Goal: Task Accomplishment & Management: Manage account settings

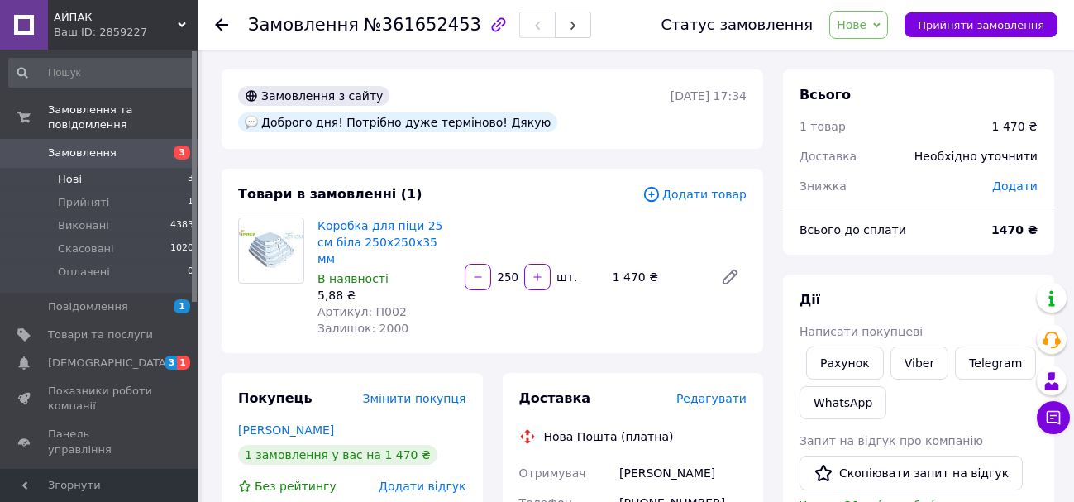
click at [83, 168] on li "Нові 3" at bounding box center [101, 179] width 203 height 23
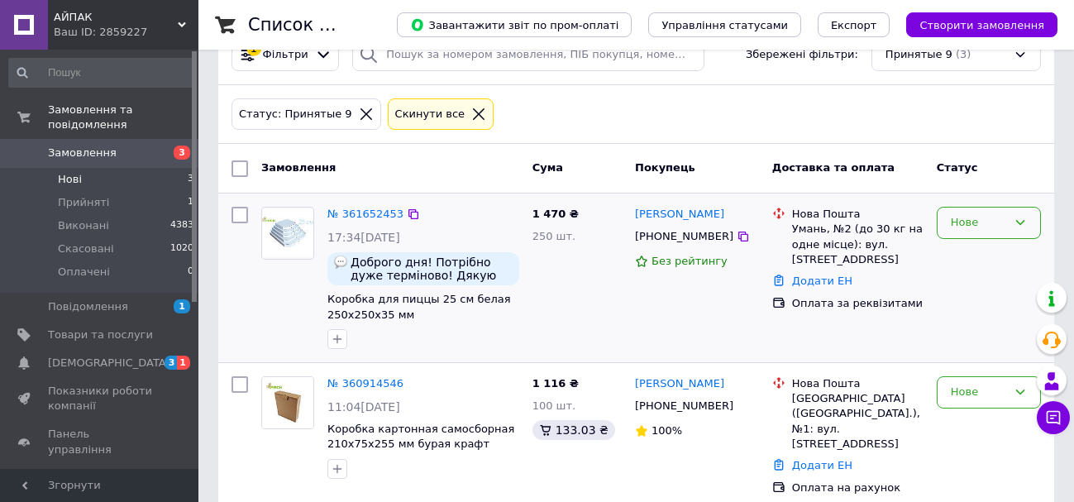
scroll to position [110, 0]
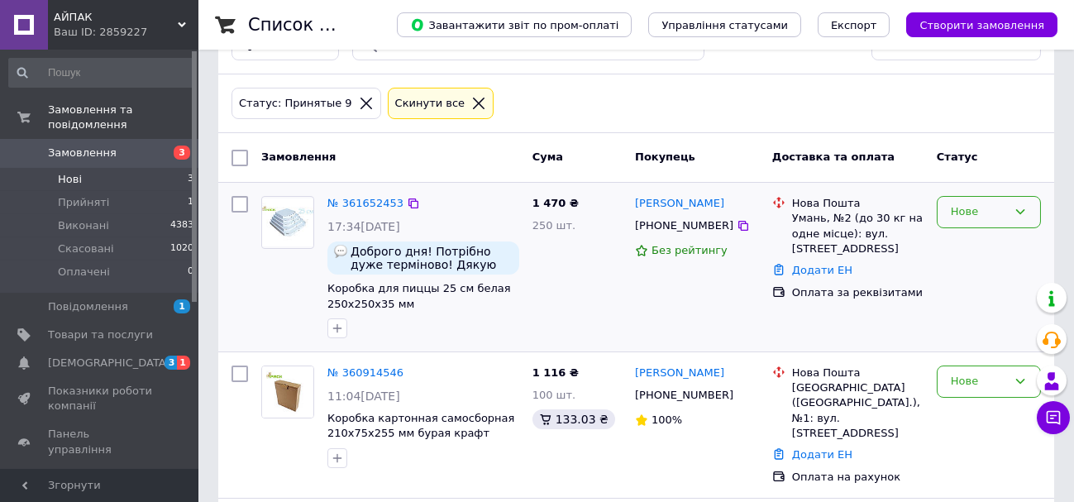
click at [1001, 216] on div "Нове" at bounding box center [979, 211] width 56 height 17
click at [974, 311] on li "Скасовано" at bounding box center [989, 307] width 103 height 31
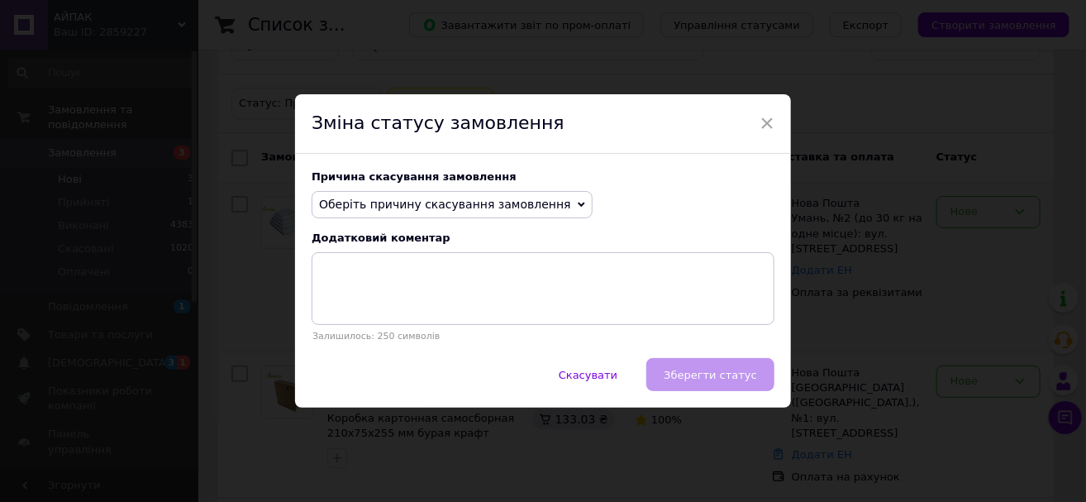
click at [506, 208] on span "Оберіть причину скасування замовлення" at bounding box center [445, 204] width 252 height 13
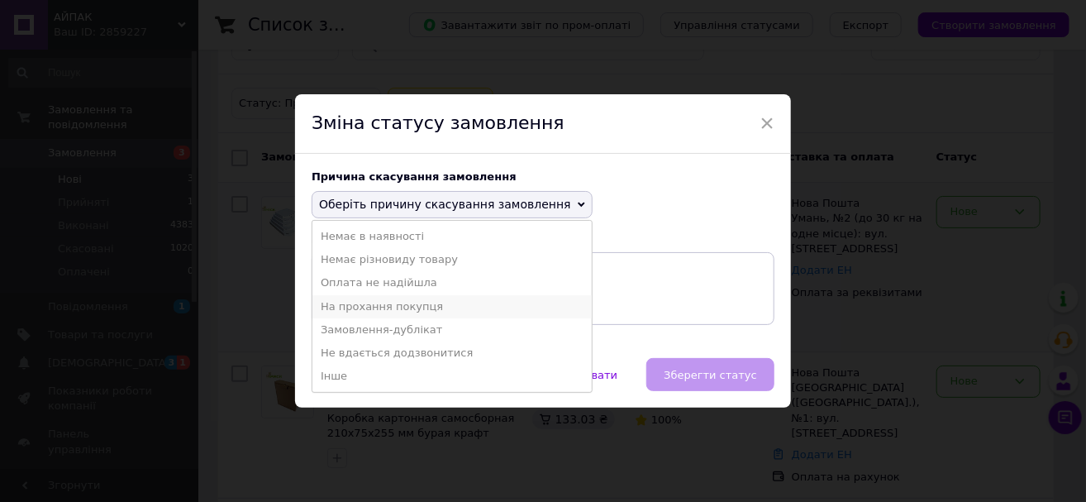
click at [390, 313] on li "На прохання покупця" at bounding box center [452, 306] width 279 height 23
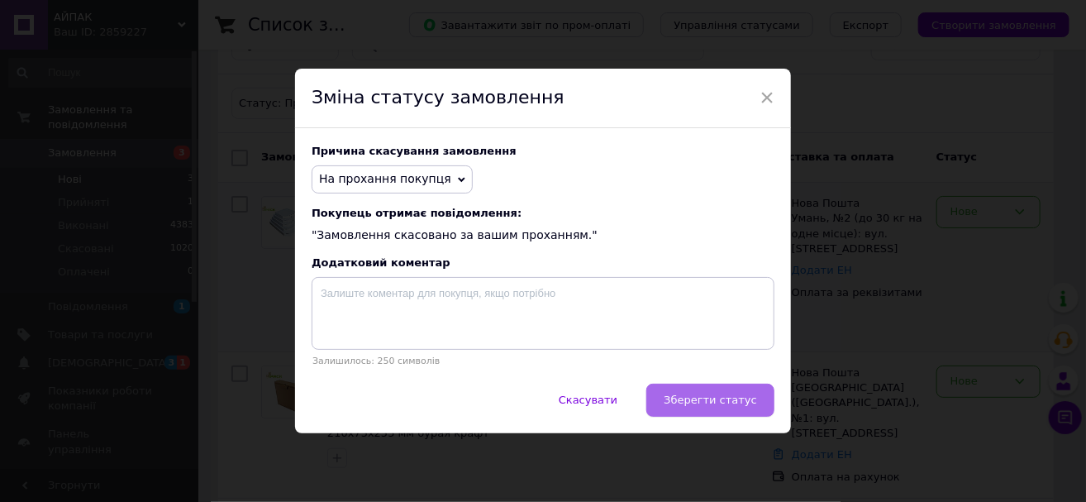
click at [740, 406] on span "Зберегти статус" at bounding box center [710, 400] width 93 height 12
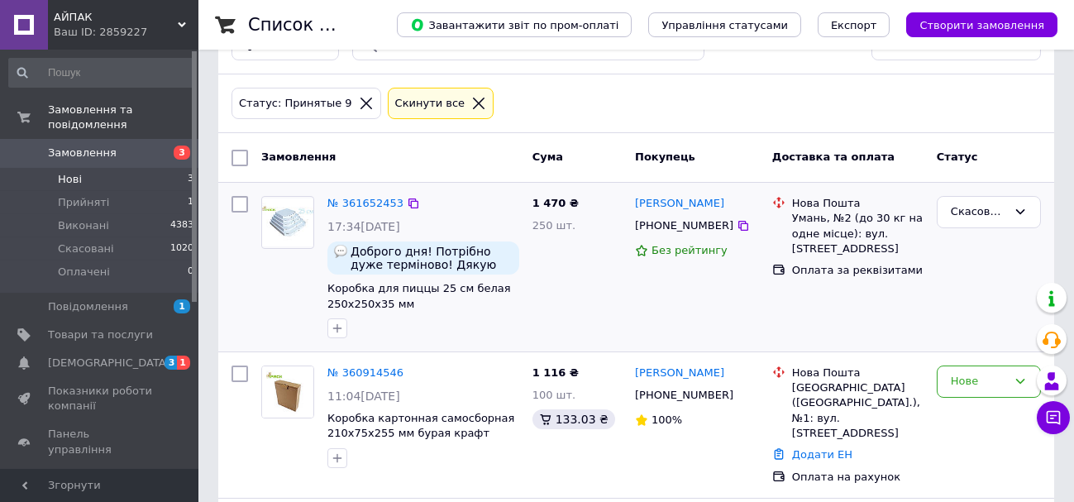
click at [100, 146] on span "Замовлення" at bounding box center [82, 153] width 69 height 15
